Goal: Find specific page/section: Find specific page/section

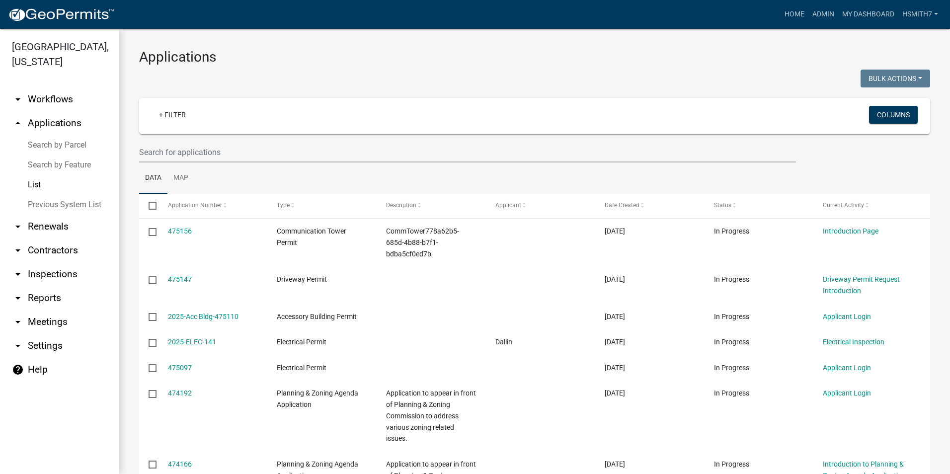
select select "3: 100"
click at [55, 18] on img at bounding box center [61, 14] width 106 height 15
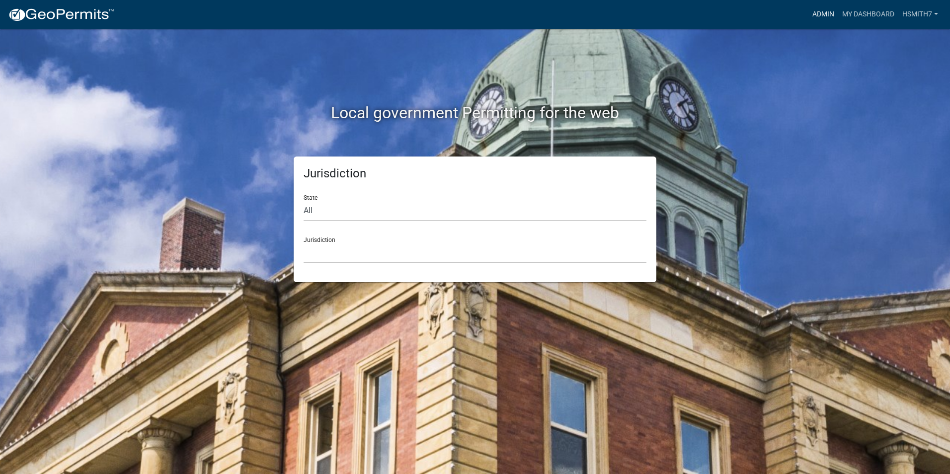
click at [816, 9] on link "Admin" at bounding box center [823, 14] width 30 height 19
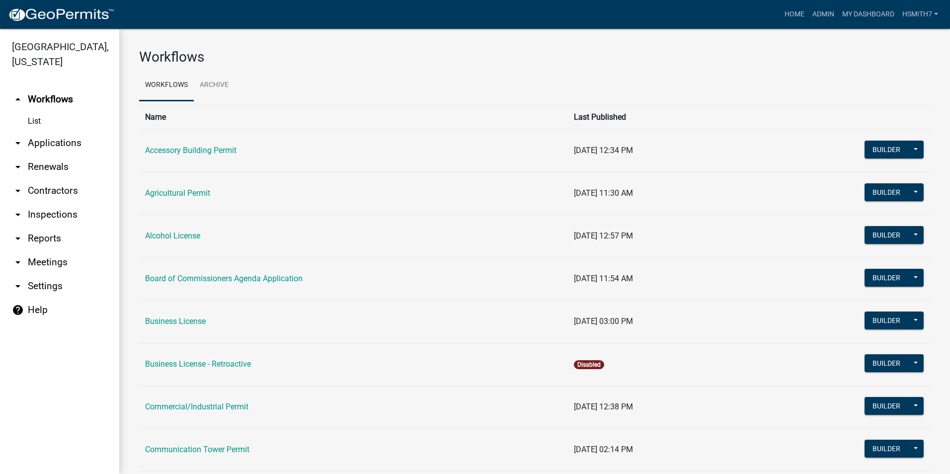
click at [30, 139] on link "arrow_drop_down Applications" at bounding box center [59, 143] width 119 height 24
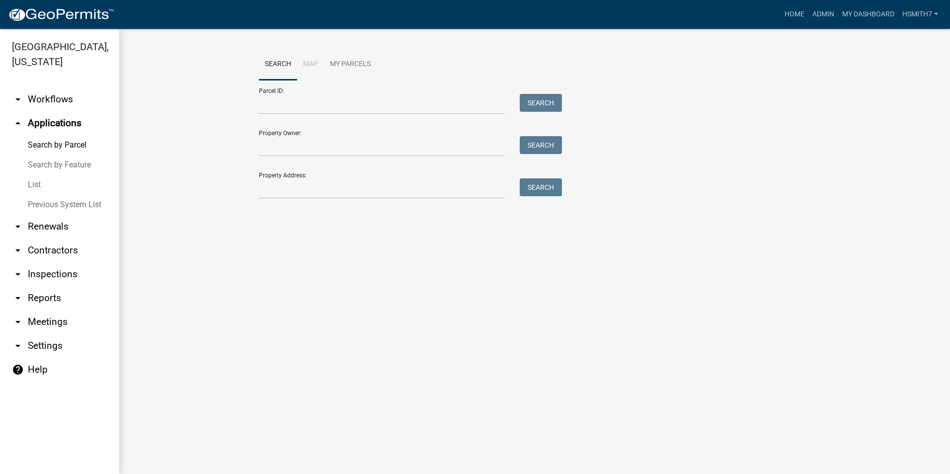
click at [29, 184] on link "List" at bounding box center [59, 185] width 119 height 20
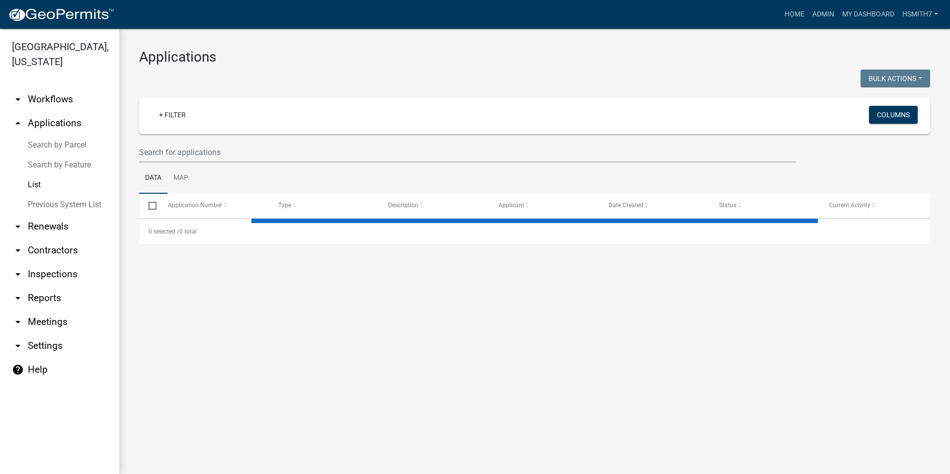
select select "3: 100"
